Goal: Task Accomplishment & Management: Use online tool/utility

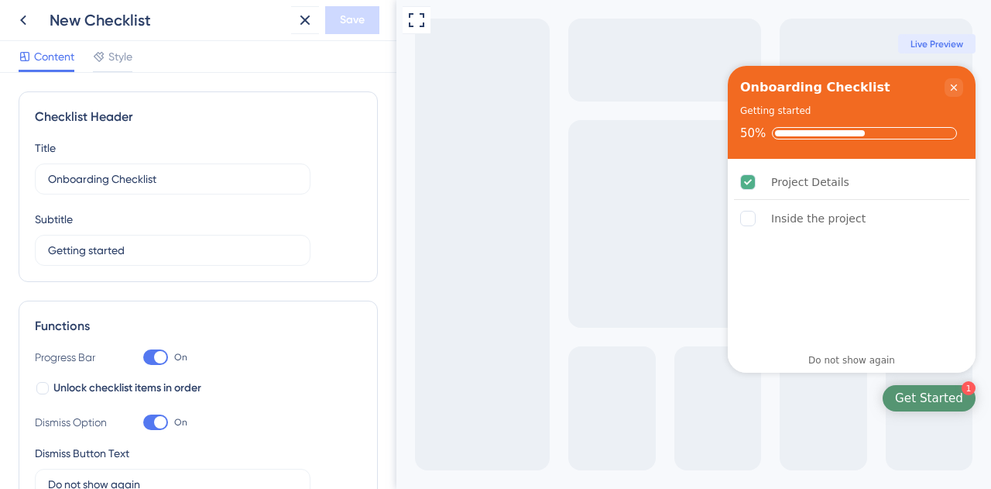
scroll to position [773, 0]
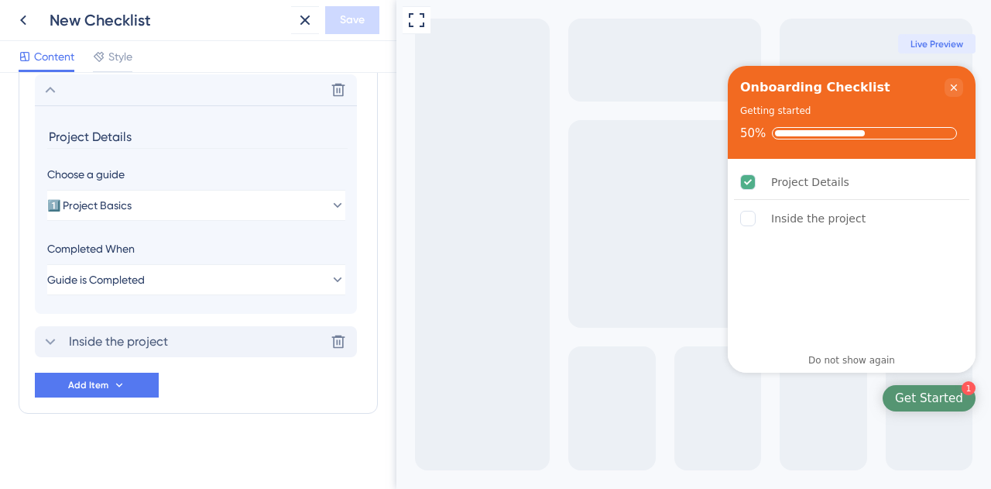
click at [166, 341] on span "Inside the project" at bounding box center [118, 341] width 99 height 19
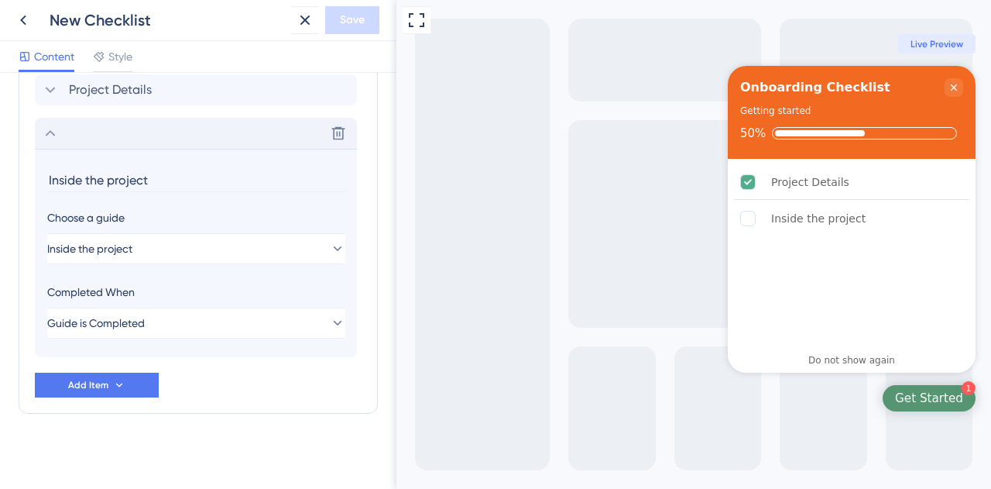
scroll to position [777, 0]
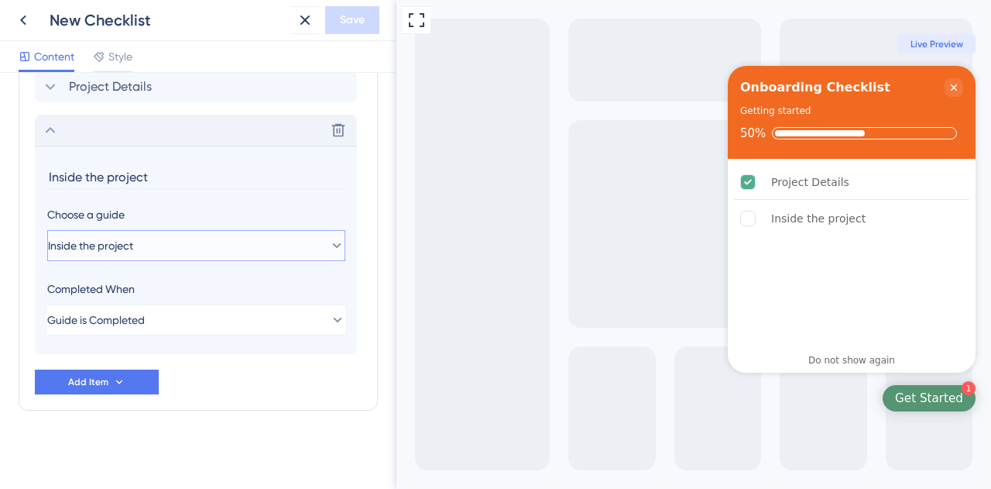
click at [163, 239] on button "Inside the project" at bounding box center [196, 245] width 298 height 31
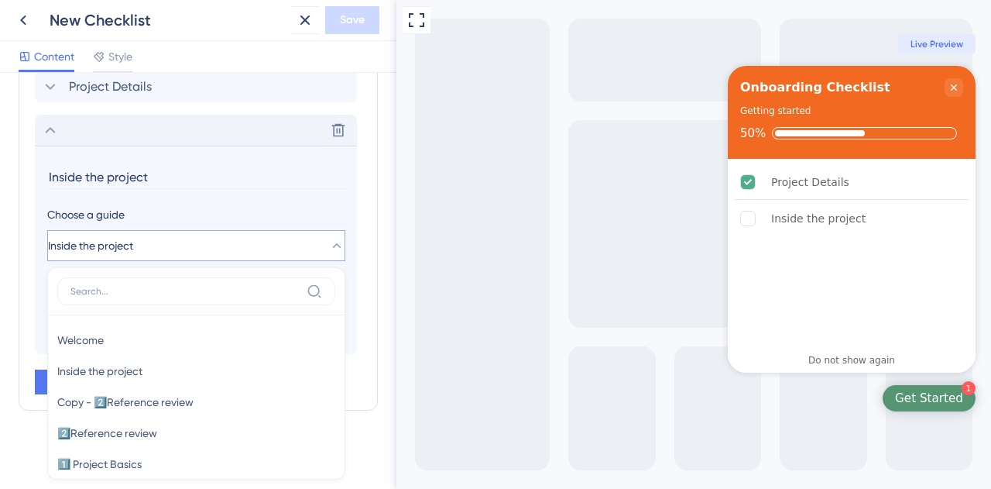
scroll to position [780, 0]
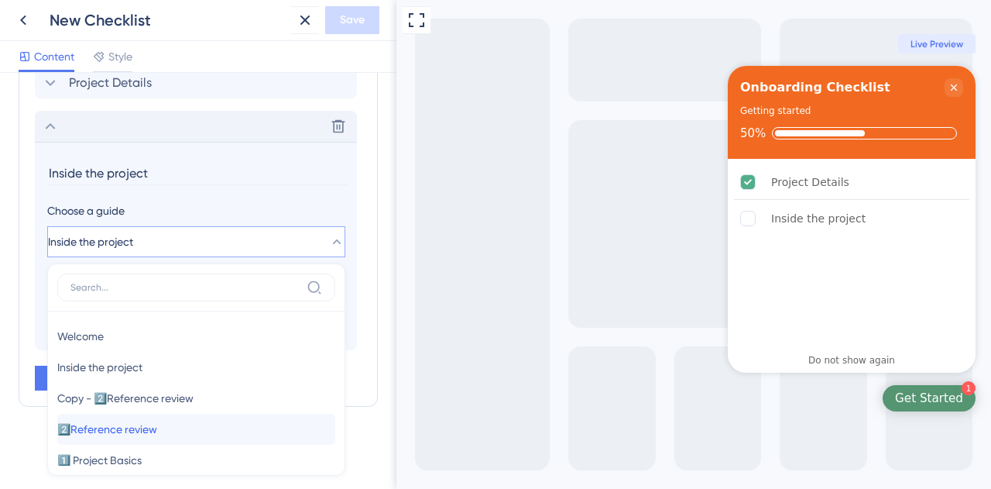
click at [152, 435] on span "2️⃣Reference review" at bounding box center [107, 429] width 100 height 19
type input "2️⃣Reference review"
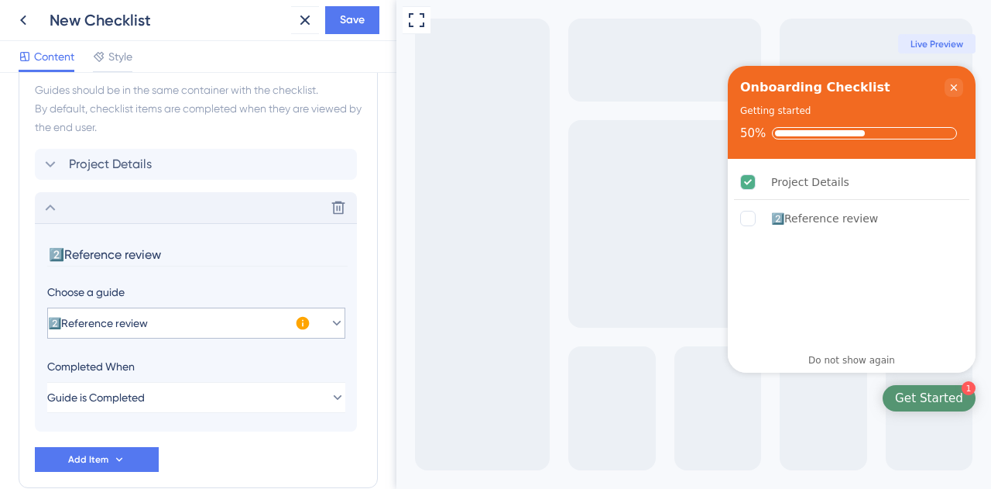
scroll to position [622, 0]
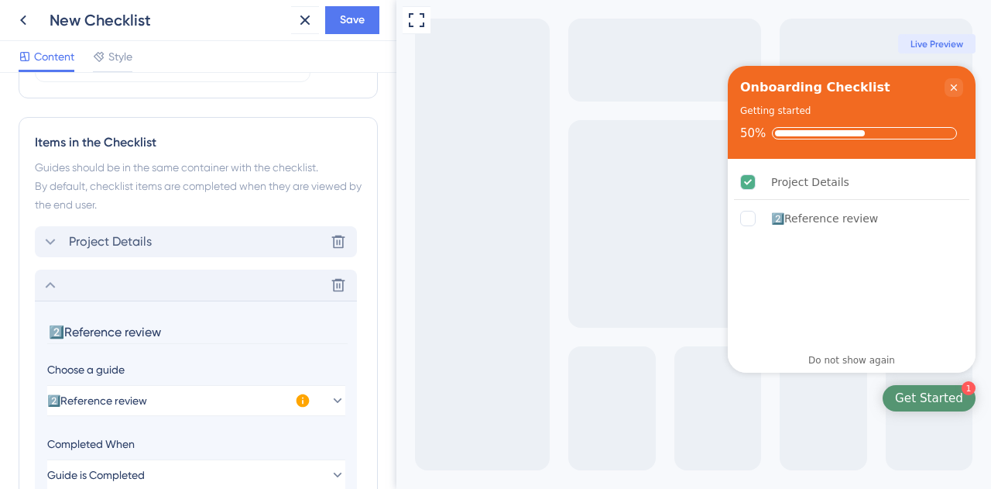
click at [200, 238] on div "Project Details Delete" at bounding box center [196, 241] width 322 height 31
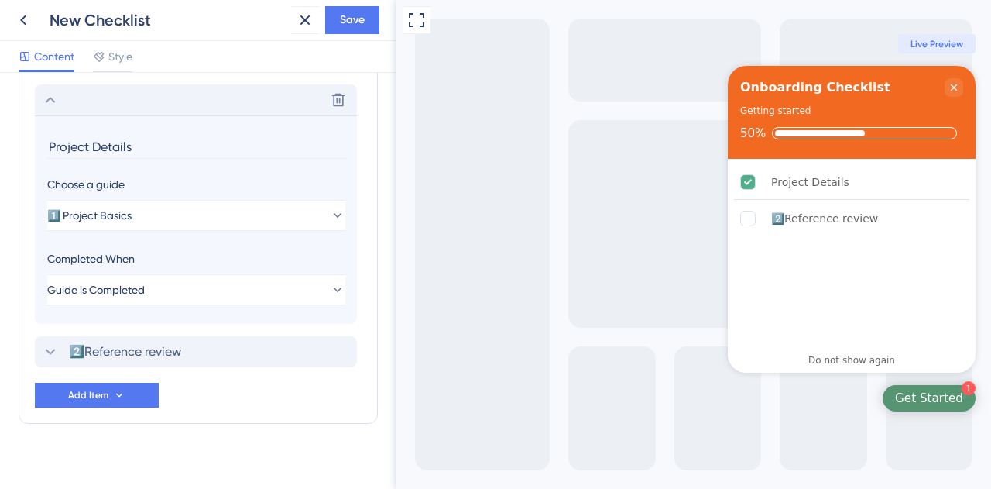
scroll to position [773, 0]
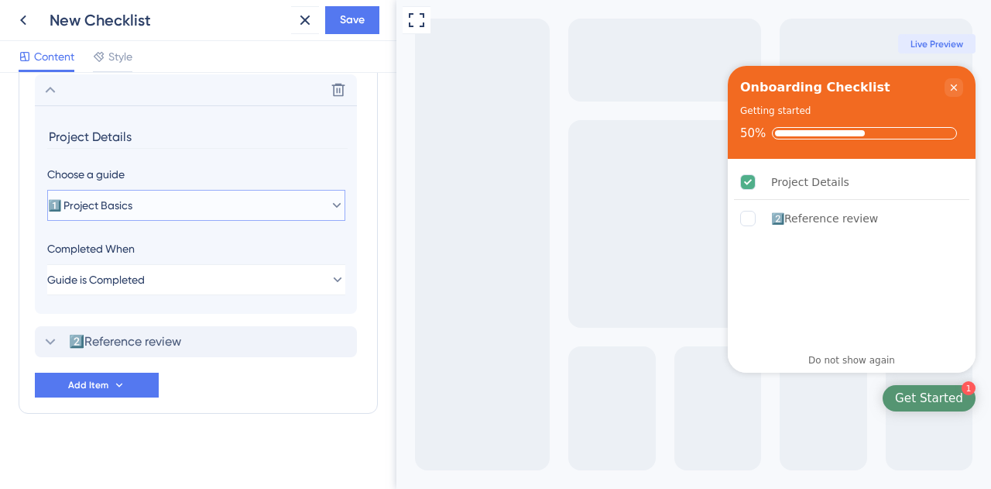
click at [193, 210] on button "1️⃣ Project Basics" at bounding box center [196, 205] width 298 height 31
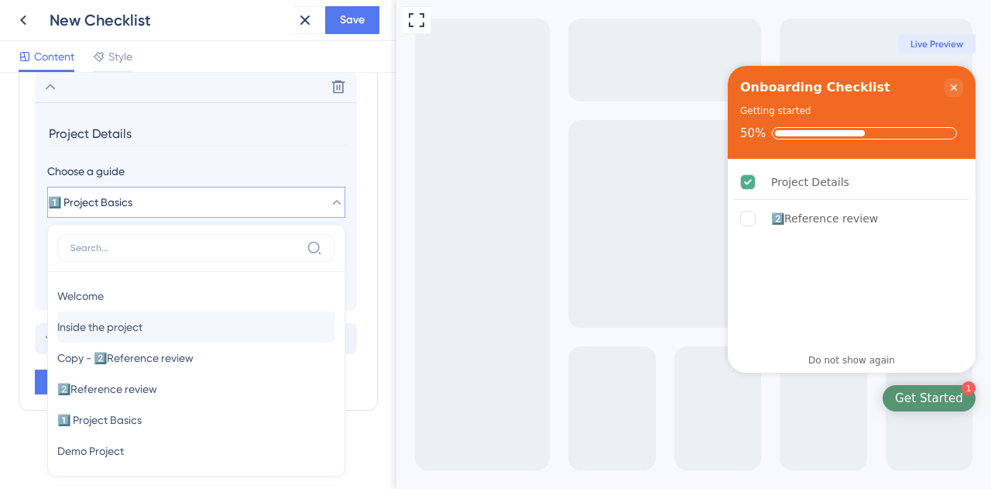
scroll to position [0, 0]
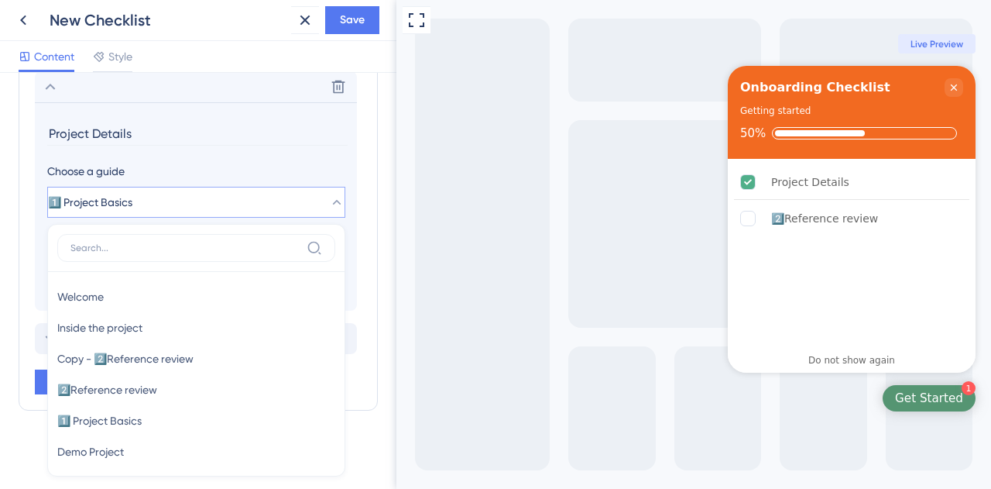
click at [164, 205] on button "1️⃣ Project Basics" at bounding box center [196, 202] width 298 height 31
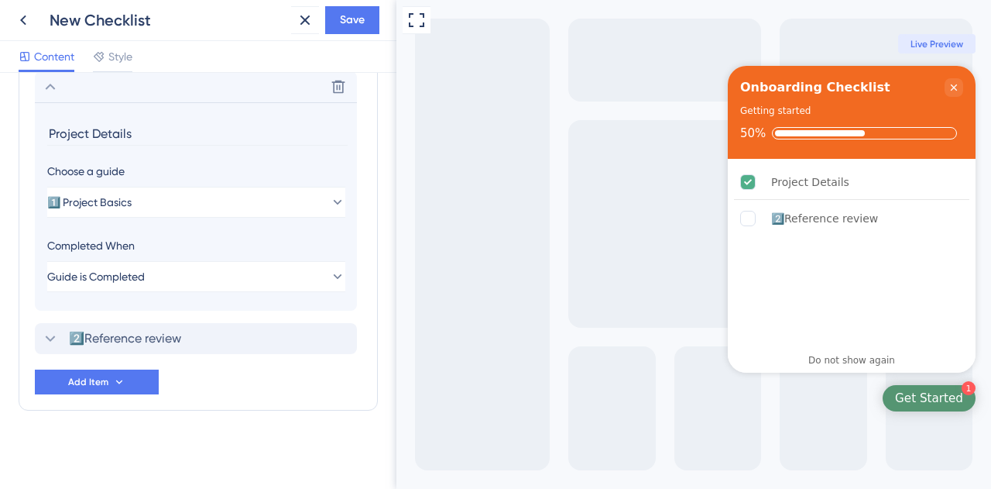
click at [314, 403] on div "Items in the Checklist Guides should be in the same container with the checklis…" at bounding box center [198, 186] width 359 height 448
click at [355, 6] on div "New Checklist Save" at bounding box center [198, 20] width 396 height 41
click at [356, 20] on span "Save" at bounding box center [352, 20] width 25 height 19
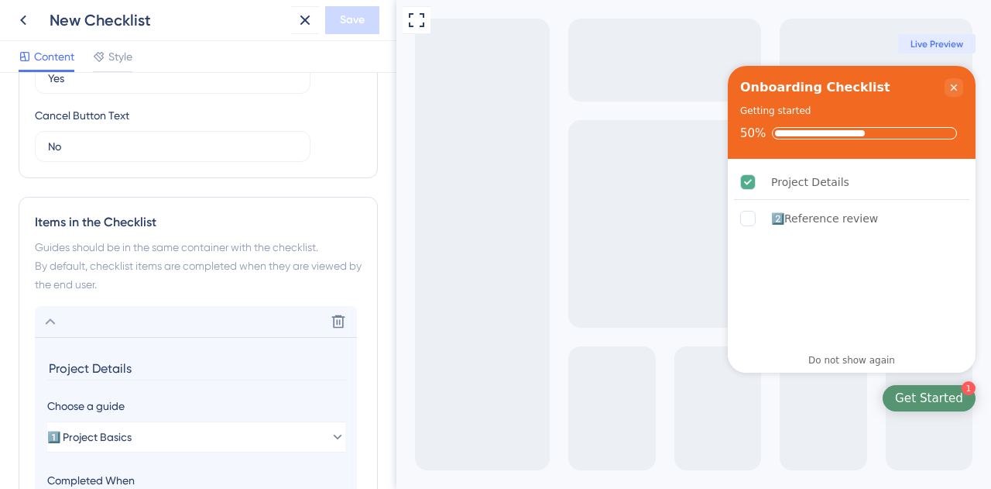
scroll to position [544, 0]
